Goal: Navigation & Orientation: Find specific page/section

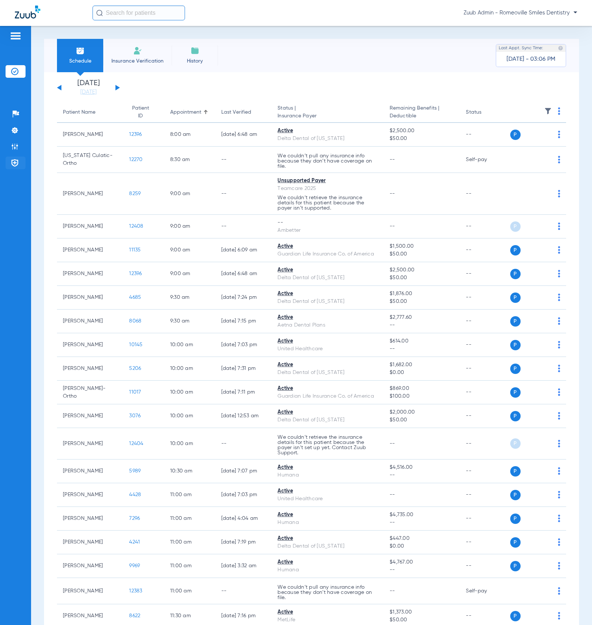
click at [13, 165] on img at bounding box center [14, 162] width 7 height 7
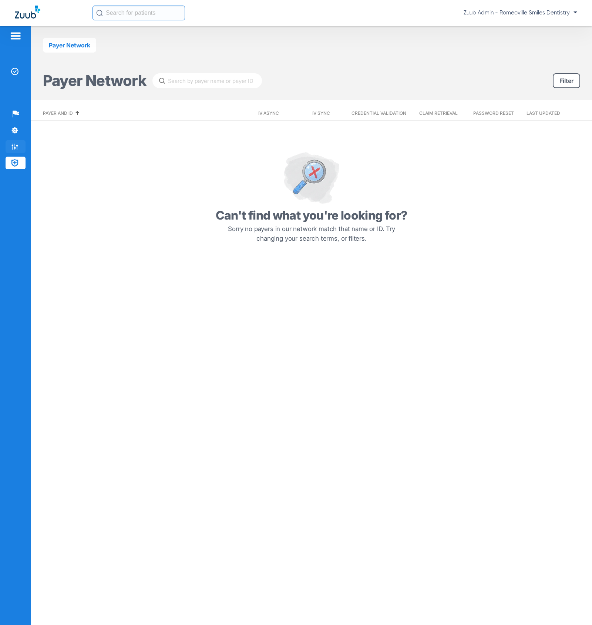
click at [14, 143] on img at bounding box center [14, 146] width 7 height 7
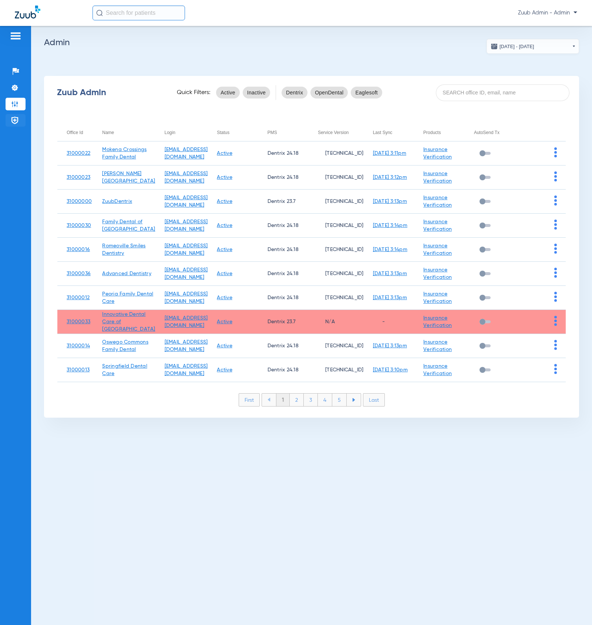
click at [13, 119] on img at bounding box center [14, 120] width 7 height 7
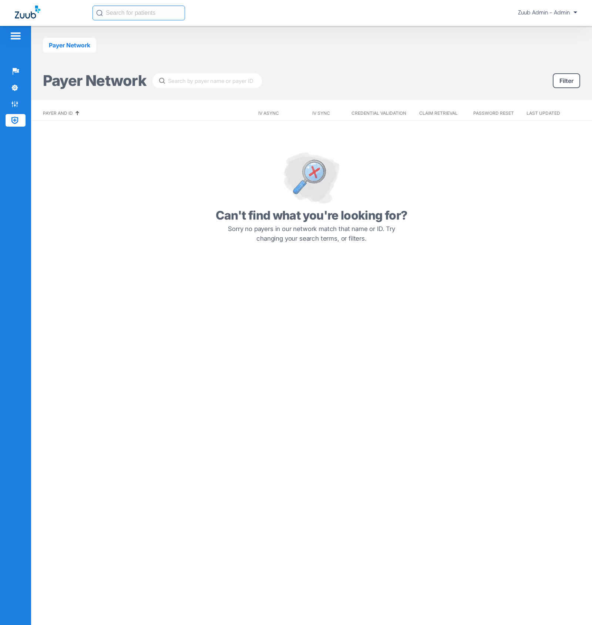
click at [336, 38] on div "Payer Network" at bounding box center [312, 45] width 538 height 15
click at [554, 14] on span "Zuub Admin - Admin" at bounding box center [547, 12] width 59 height 7
click at [550, 27] on span "Log out" at bounding box center [556, 26] width 29 height 5
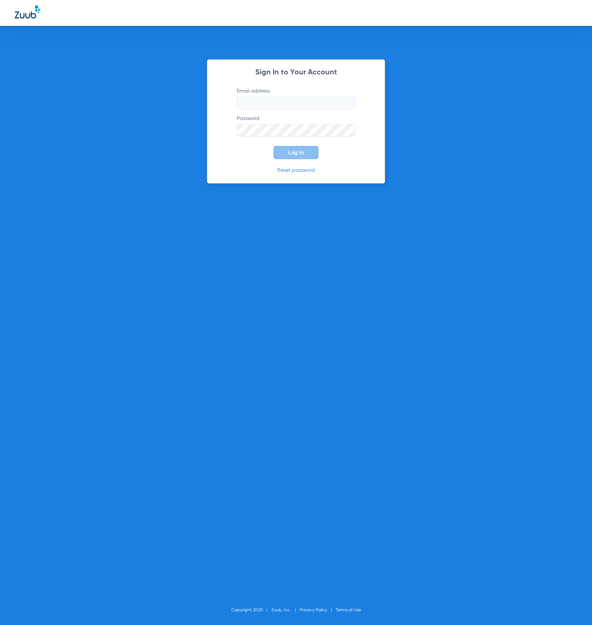
click at [327, 100] on input "Email address" at bounding box center [296, 103] width 118 height 13
type input "[EMAIL_ADDRESS][DOMAIN_NAME]"
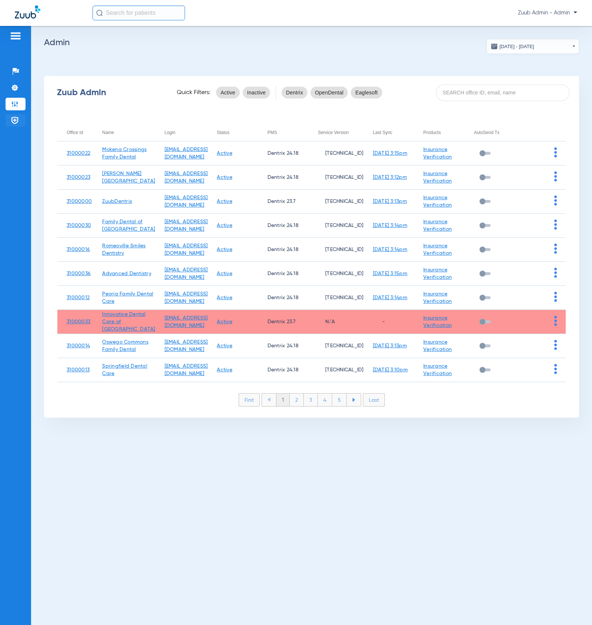
click at [14, 121] on img at bounding box center [14, 120] width 7 height 7
